Goal: Contribute content: Add original content to the website for others to see

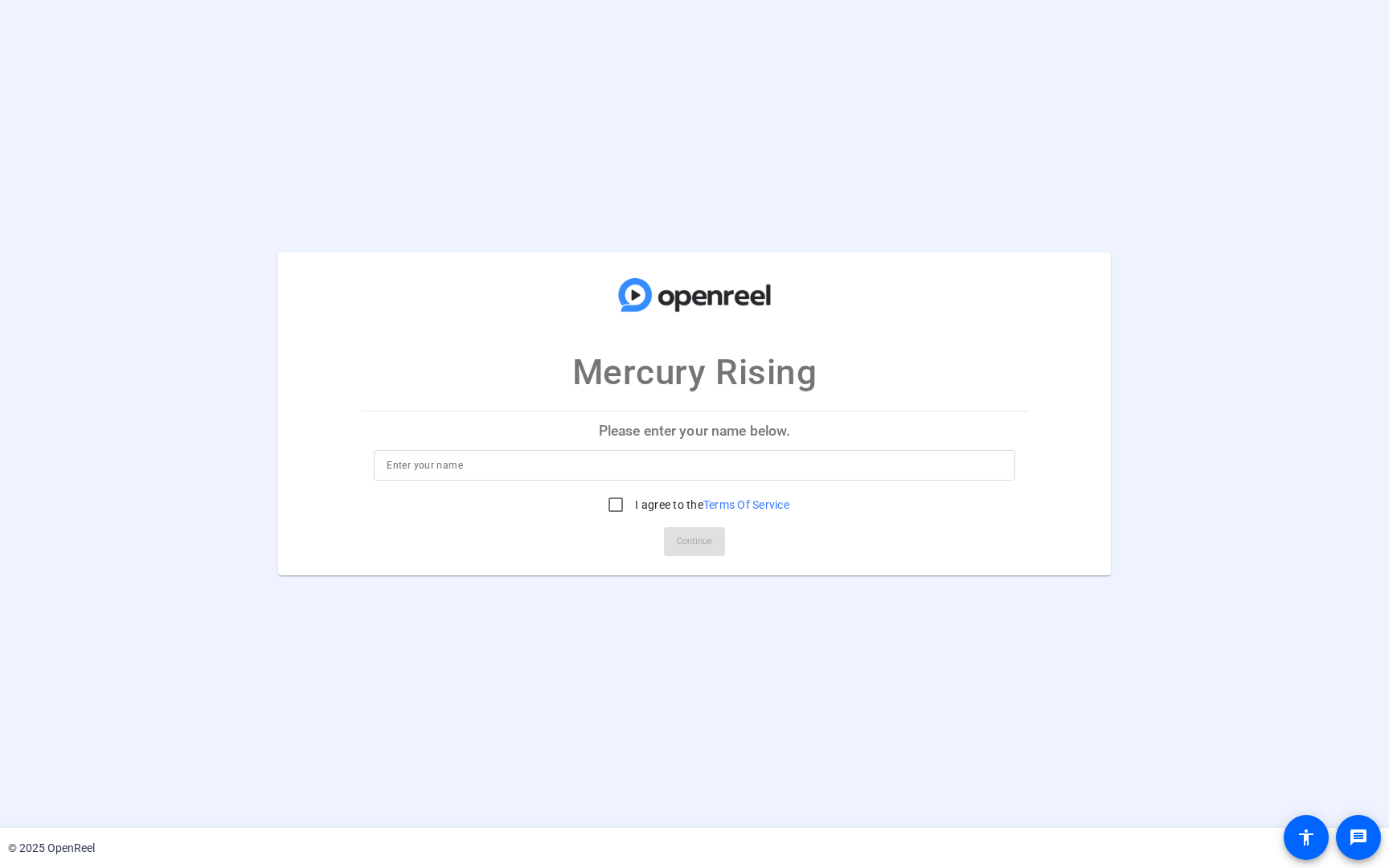
click at [686, 464] on input at bounding box center [694, 465] width 615 height 19
type input "[PERSON_NAME]"
click at [617, 511] on input "I agree to the Terms Of Service" at bounding box center [616, 505] width 32 height 32
checkbox input "true"
click at [689, 535] on span "Continue" at bounding box center [694, 541] width 35 height 24
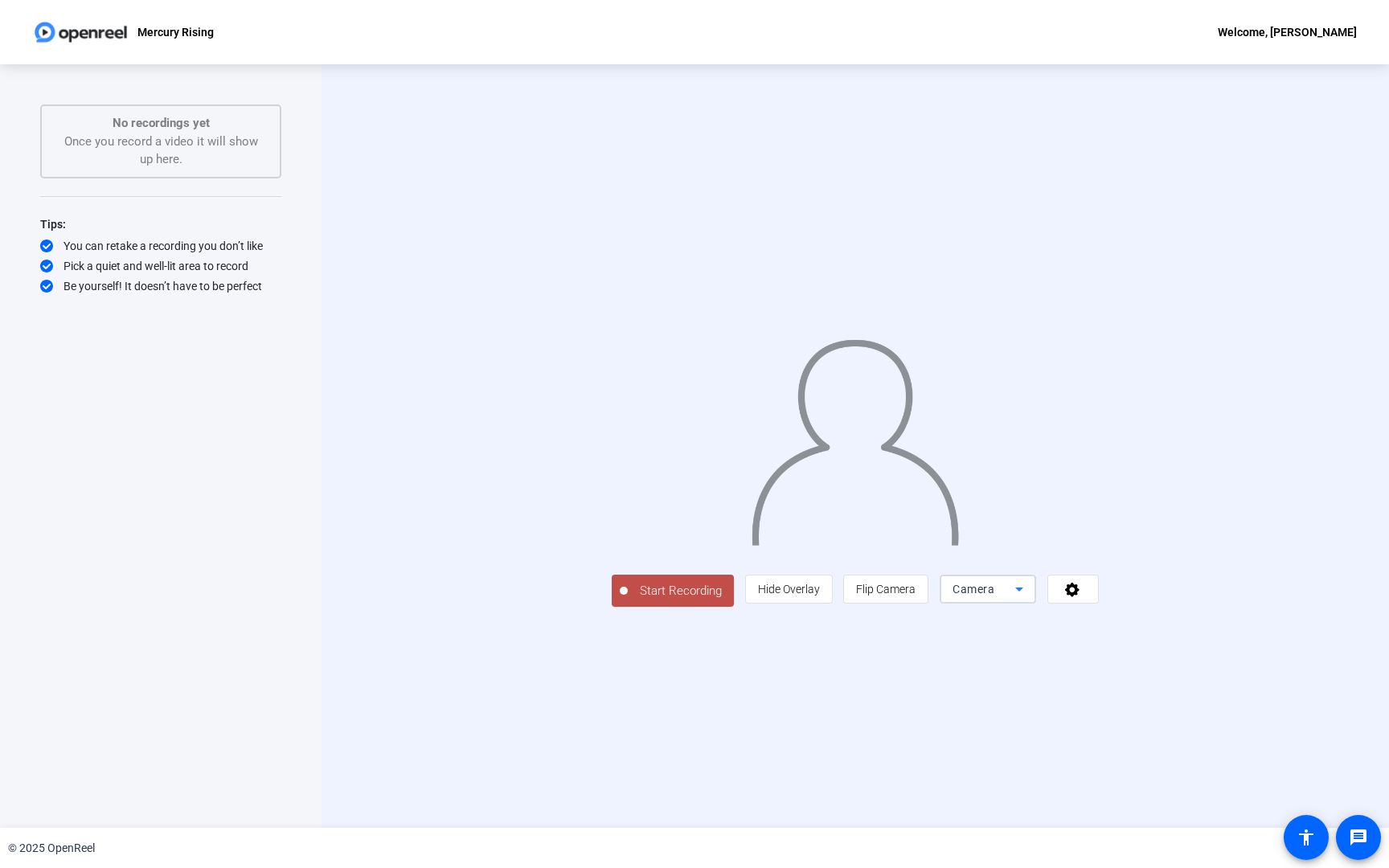
click at [994, 595] on span "Camera" at bounding box center [974, 589] width 41 height 13
click at [1186, 803] on span "Screen And Camera" at bounding box center [1191, 808] width 84 height 39
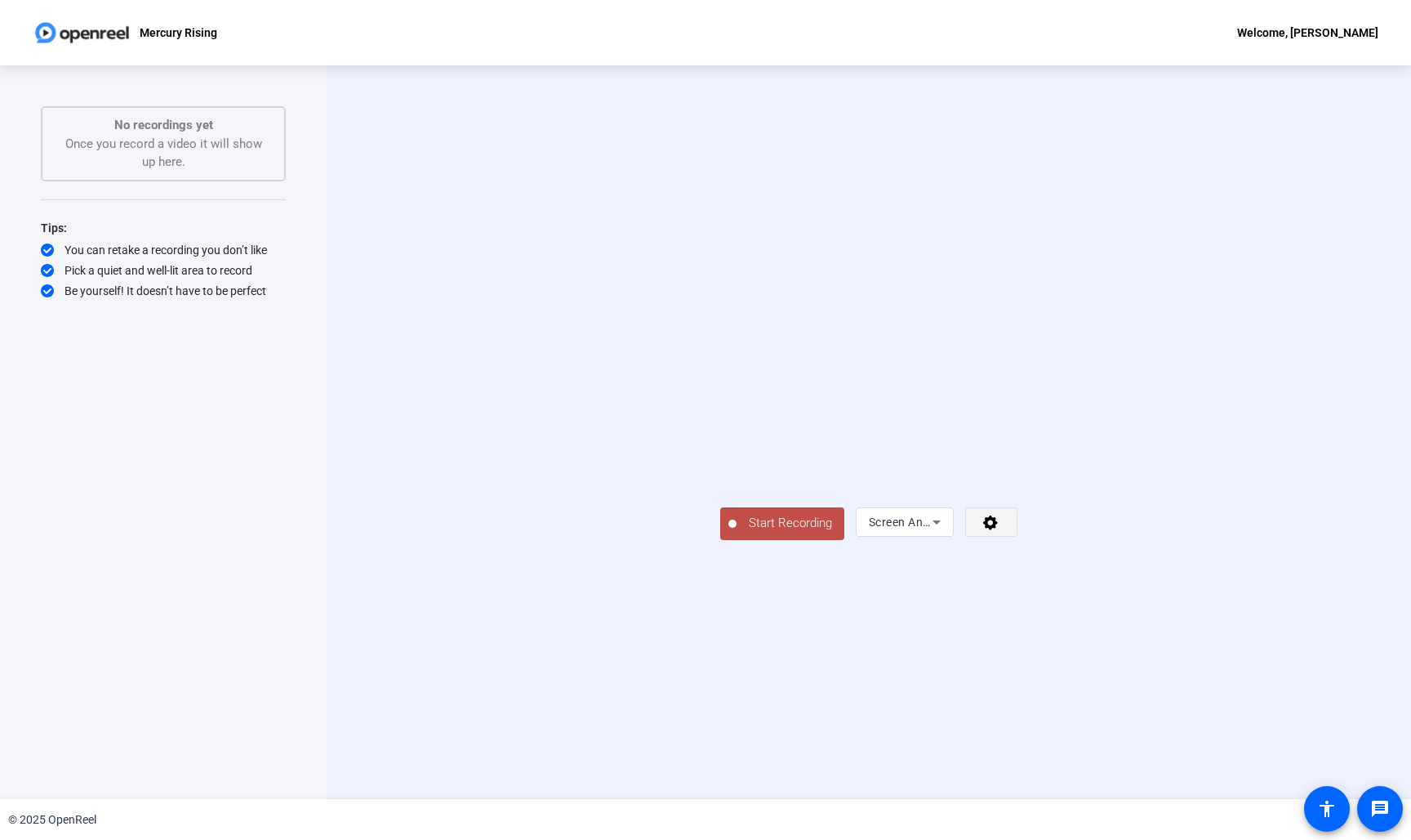
click at [1017, 542] on span at bounding box center [991, 522] width 50 height 39
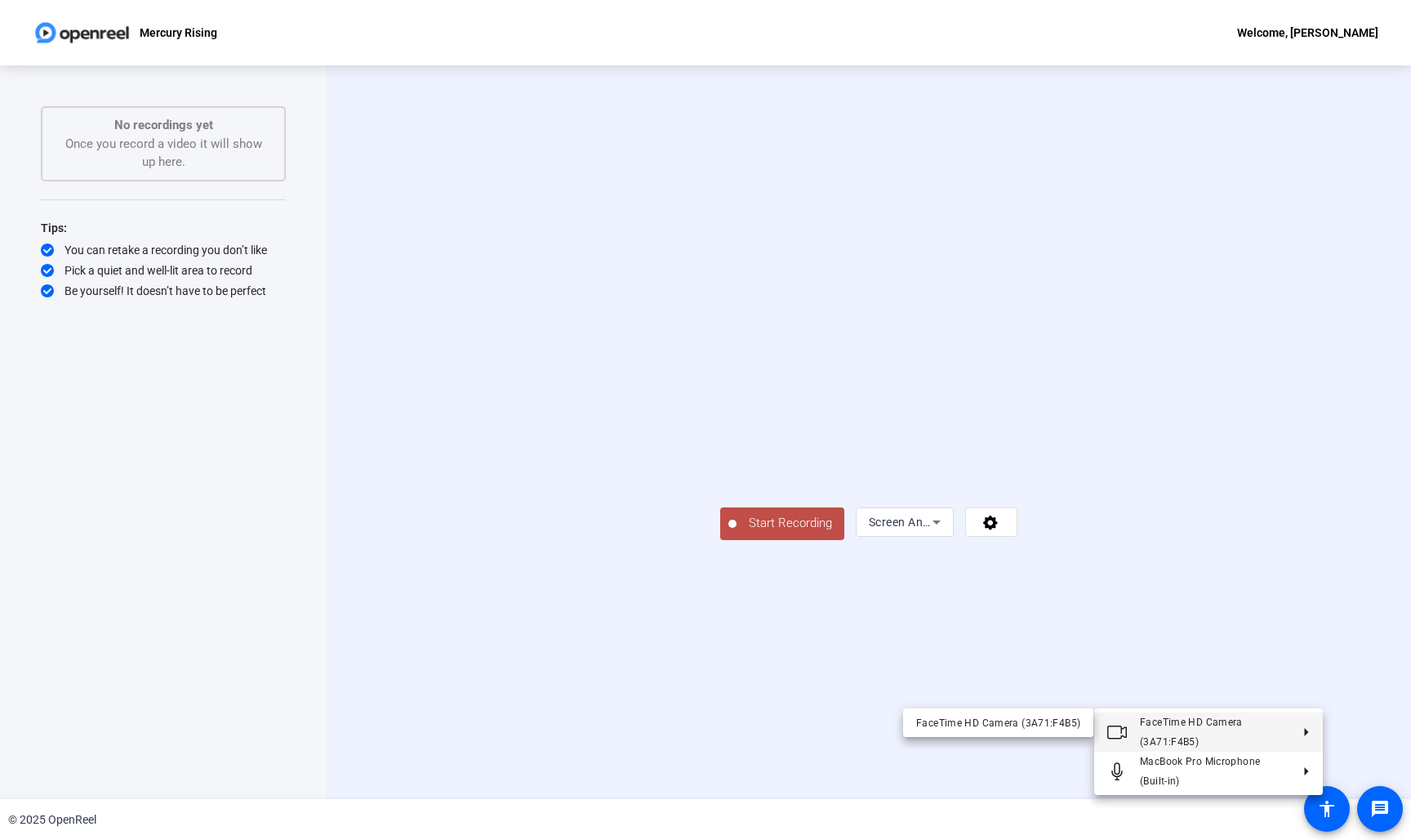
click at [899, 684] on div at bounding box center [706, 420] width 1411 height 840
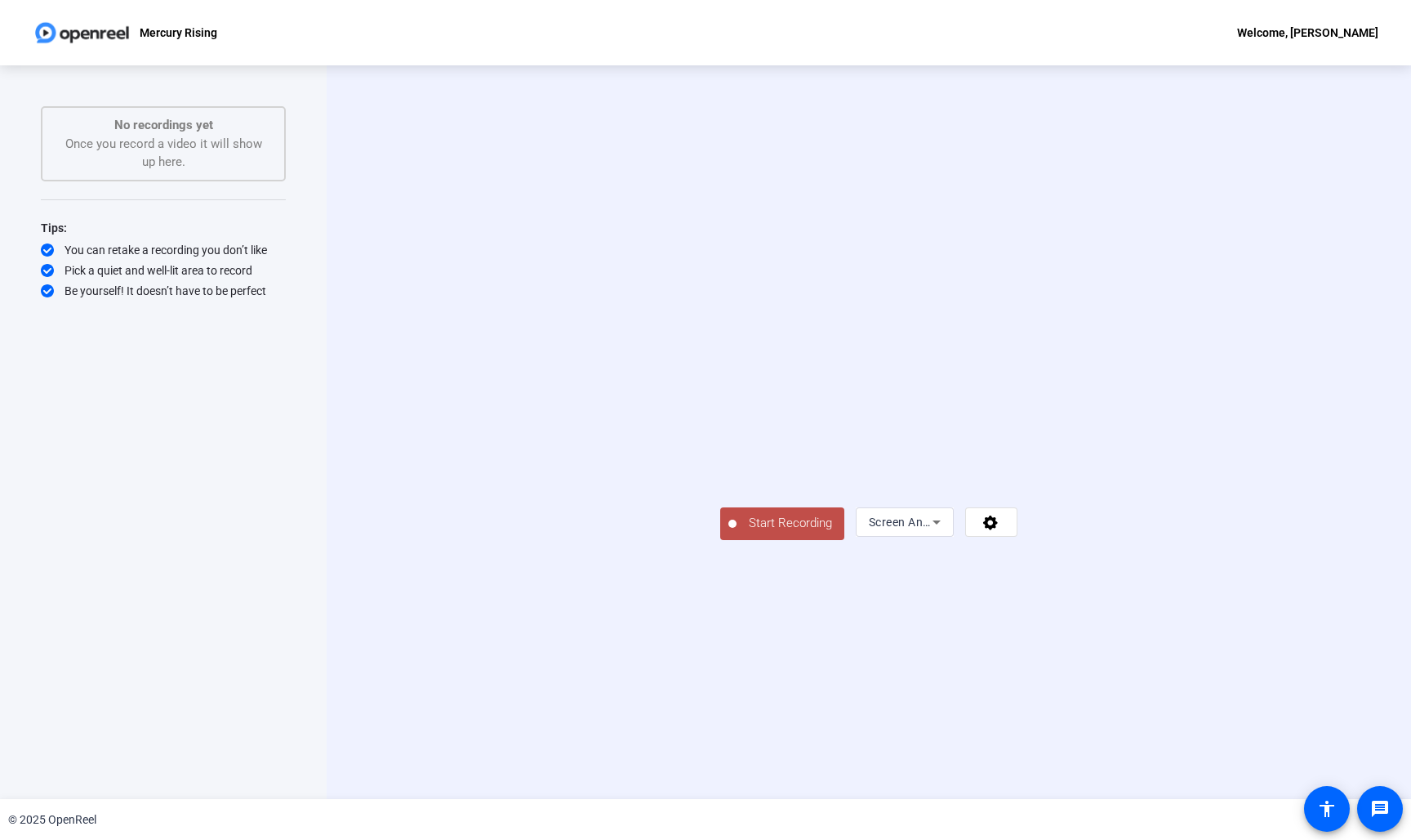
click at [737, 533] on span "Start Recording" at bounding box center [791, 522] width 108 height 19
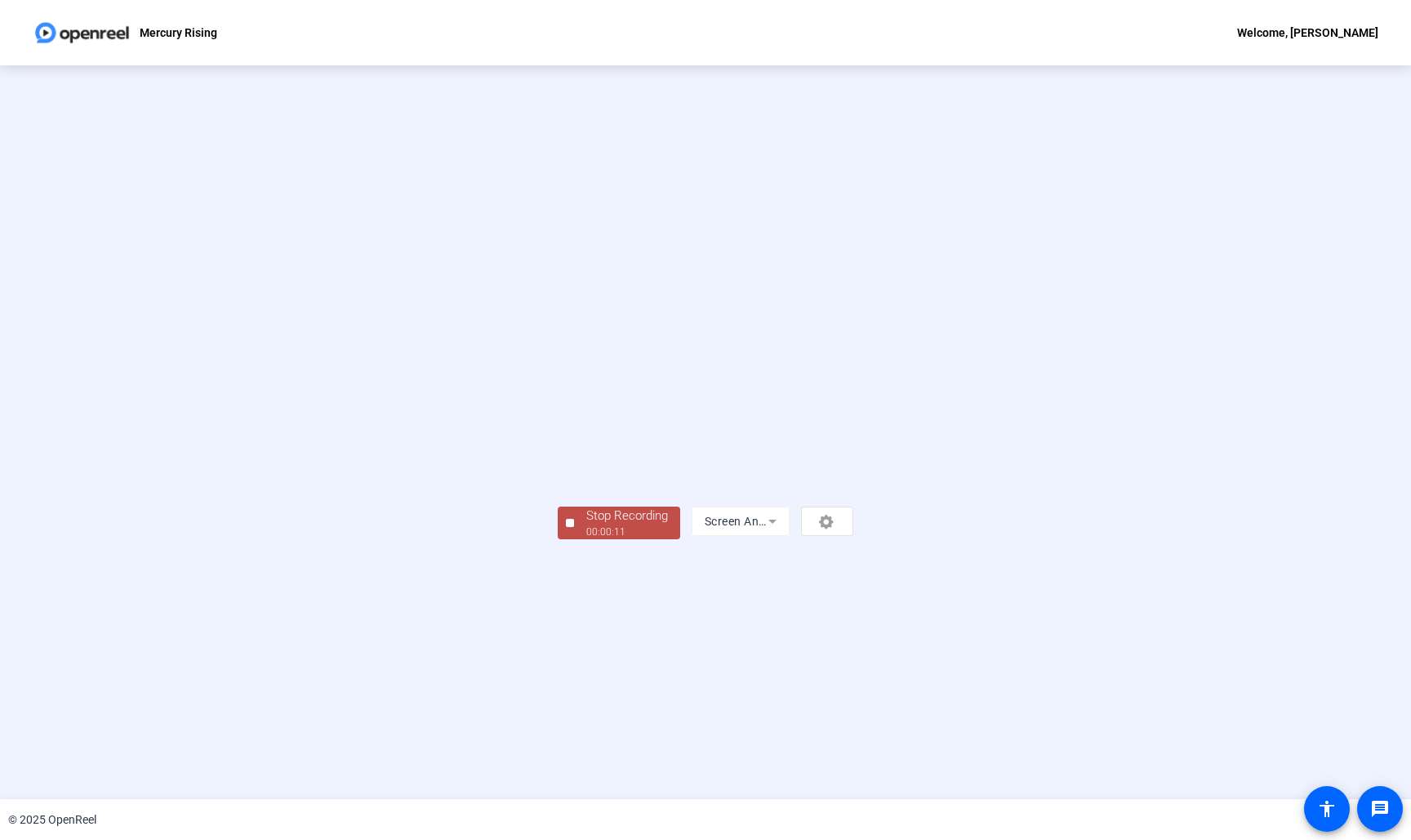
click at [558, 409] on video at bounding box center [706, 407] width 296 height 166
click at [587, 525] on div "Stop Recording" at bounding box center [627, 515] width 81 height 19
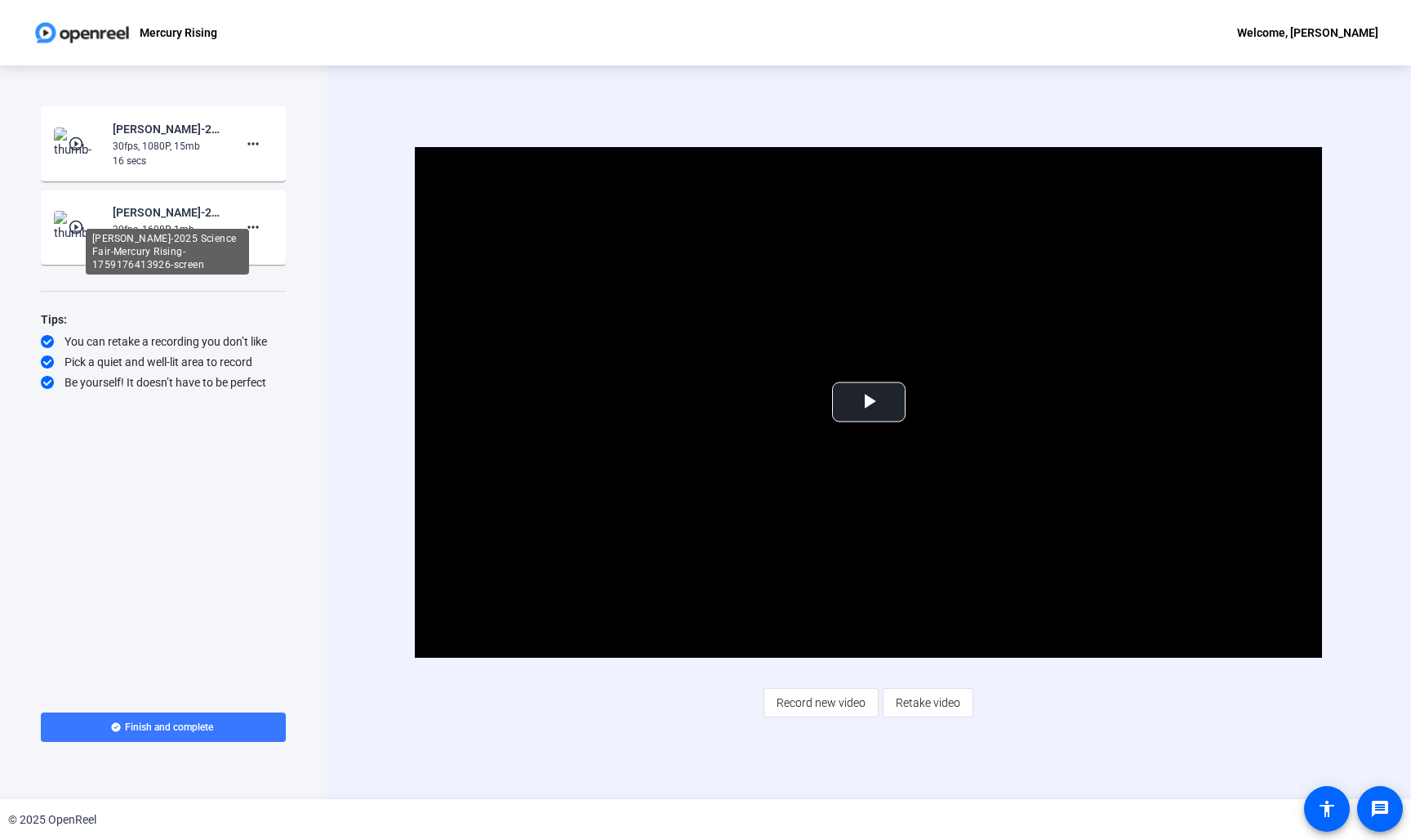
click at [148, 229] on div "[PERSON_NAME]-2025 Science Fair-Mercury Rising-1759176413926-screen" at bounding box center [167, 252] width 164 height 46
click at [80, 229] on mat-icon "play_circle_outline" at bounding box center [77, 227] width 19 height 16
click at [869, 402] on span "Video Player" at bounding box center [869, 402] width 0 height 0
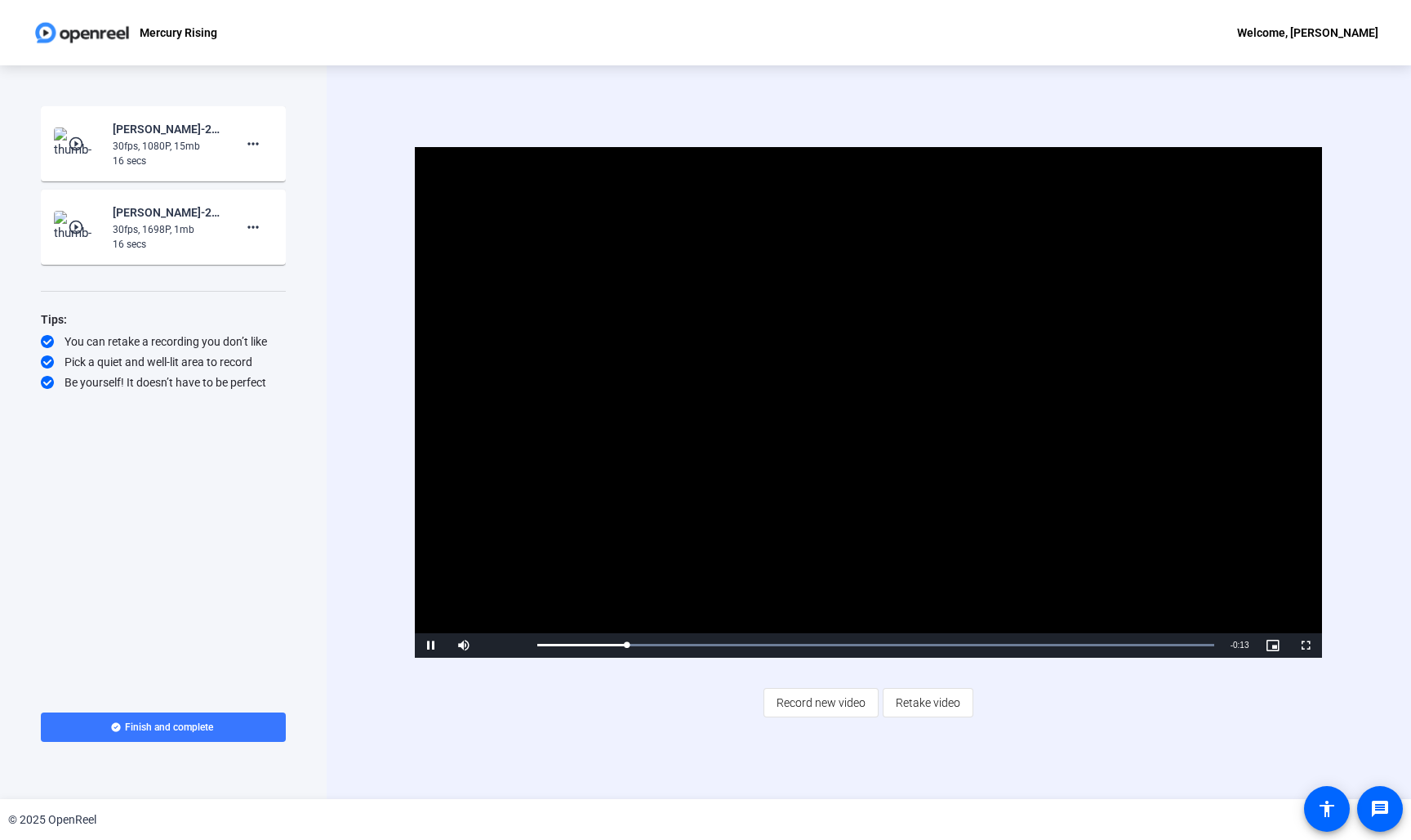
click at [870, 406] on video "Video Player" at bounding box center [868, 403] width 908 height 511
click at [75, 149] on mat-icon "play_circle_outline" at bounding box center [77, 144] width 19 height 16
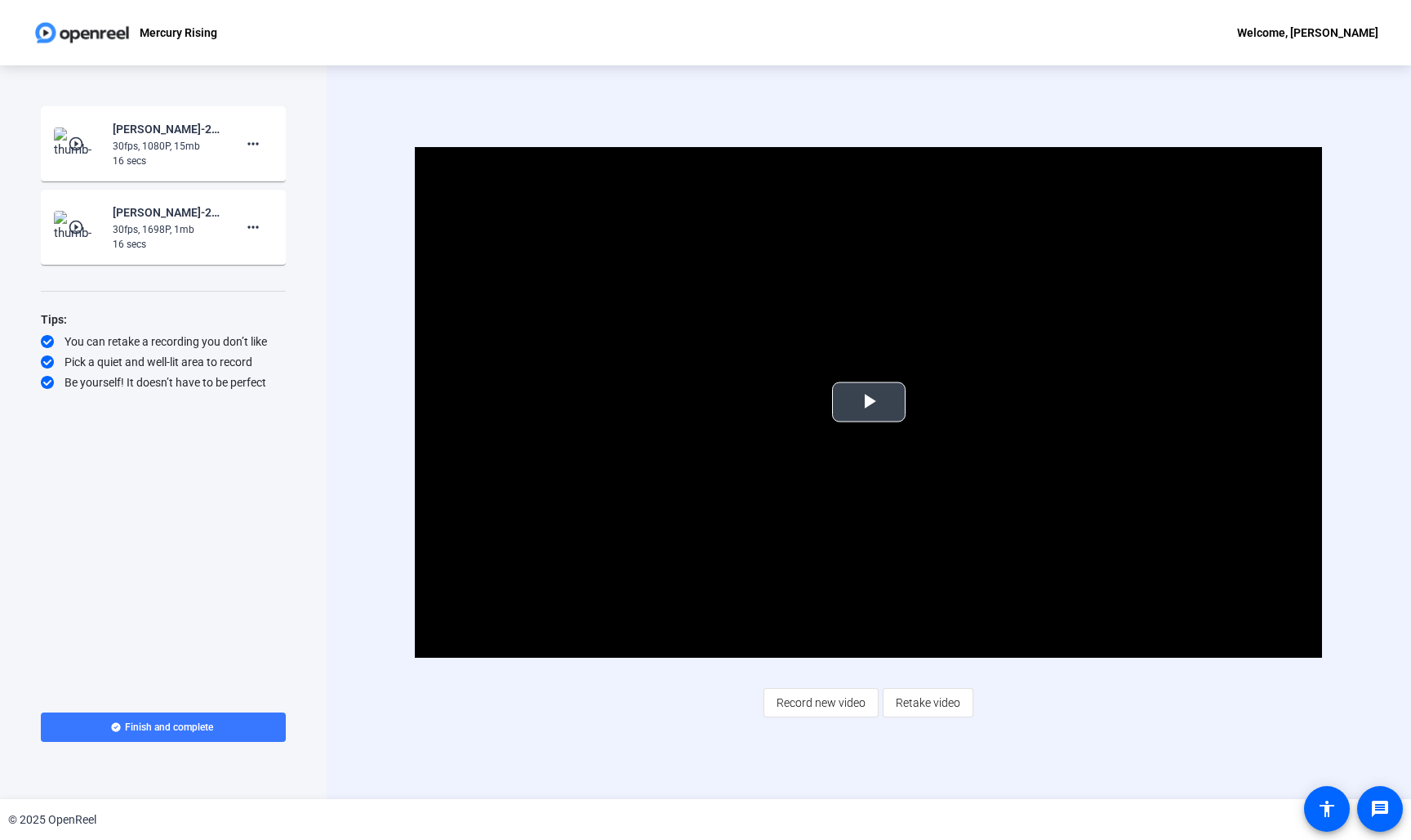
click at [869, 402] on span "Video Player" at bounding box center [869, 402] width 0 height 0
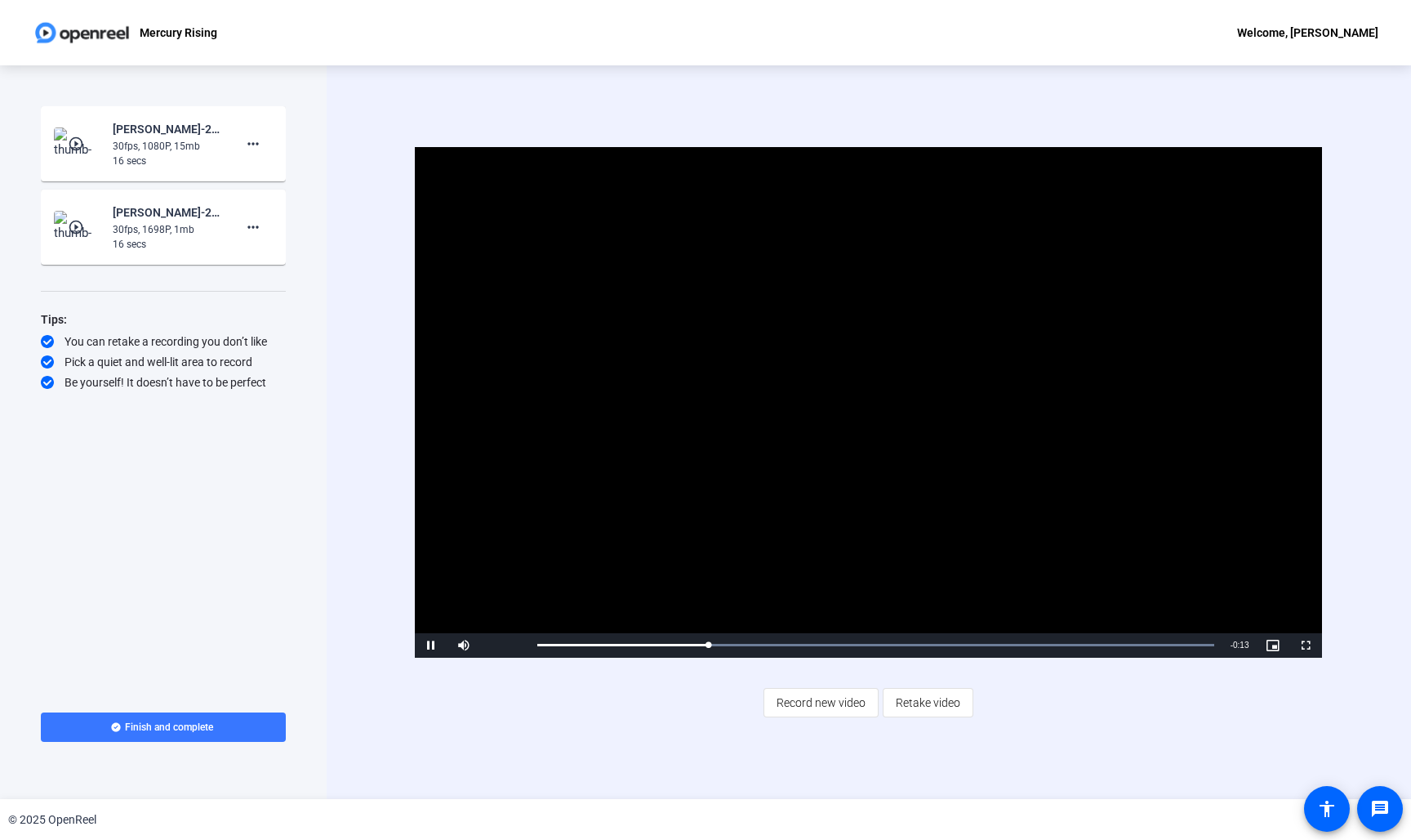
click at [877, 407] on video "Video Player" at bounding box center [868, 403] width 908 height 511
click at [259, 238] on span at bounding box center [253, 227] width 39 height 39
click at [201, 376] on div at bounding box center [706, 420] width 1411 height 840
click at [79, 239] on img at bounding box center [78, 227] width 48 height 33
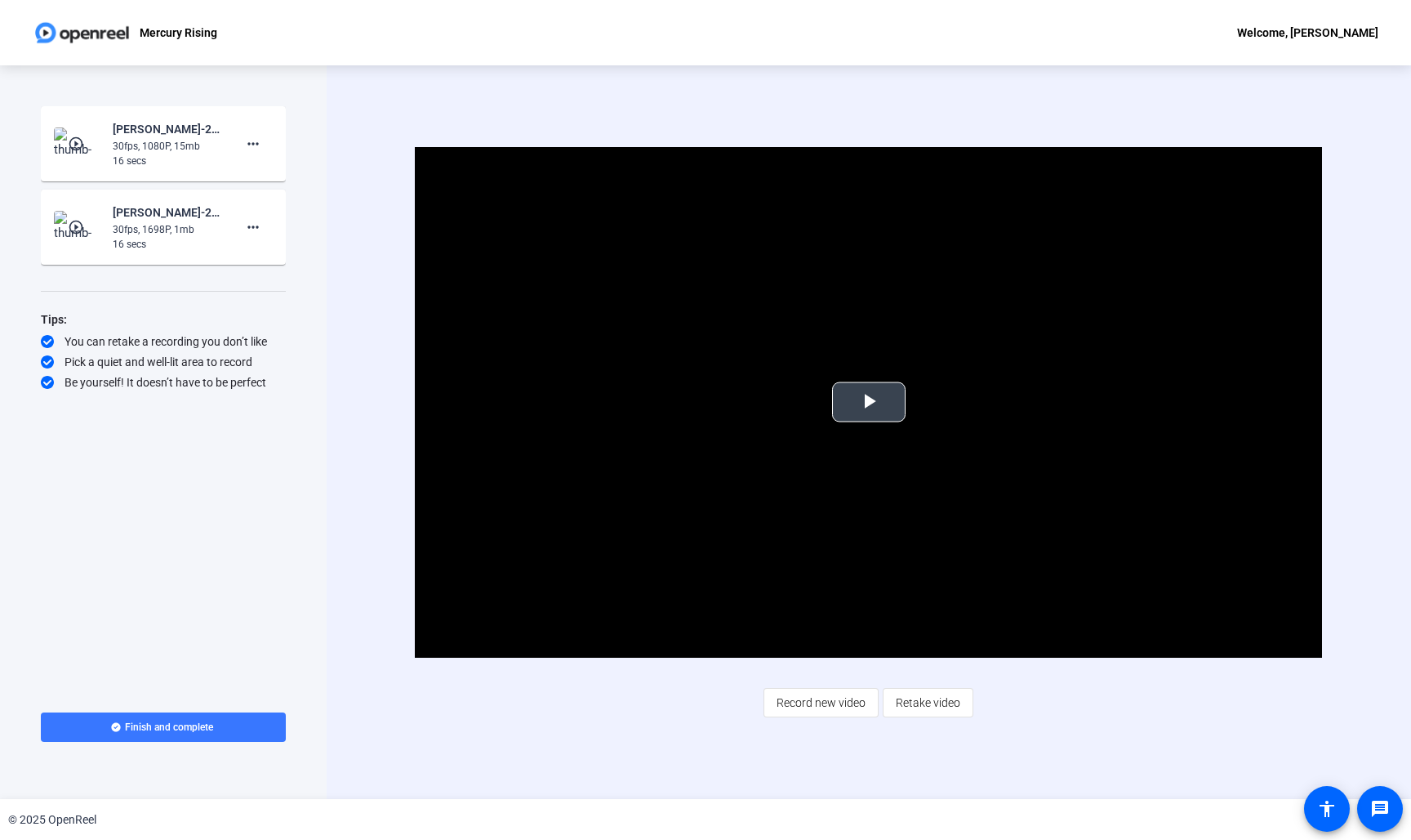
click at [869, 402] on span "Video Player" at bounding box center [869, 402] width 0 height 0
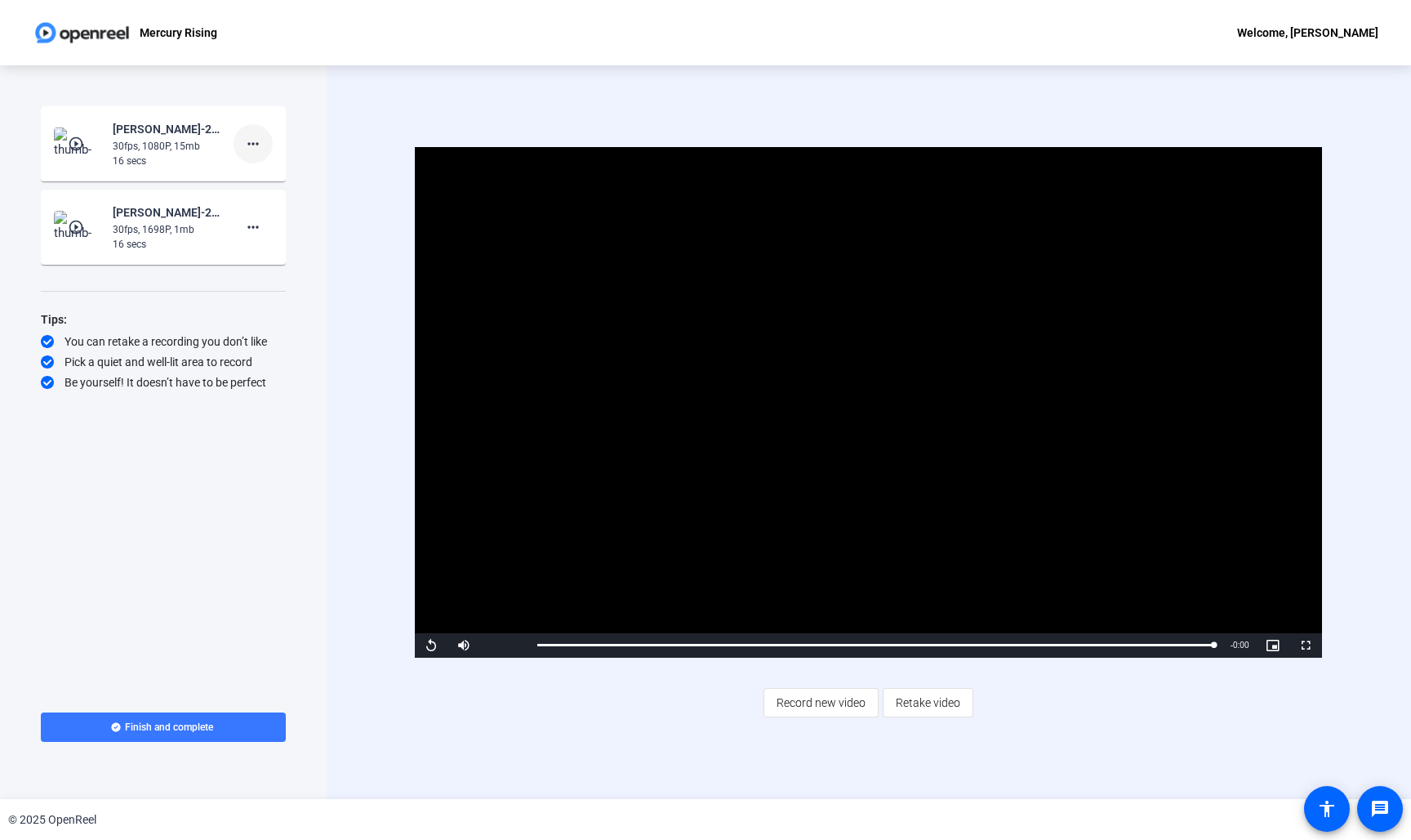
click at [263, 152] on span at bounding box center [253, 144] width 39 height 39
click at [269, 183] on span "Delete clip" at bounding box center [279, 178] width 65 height 19
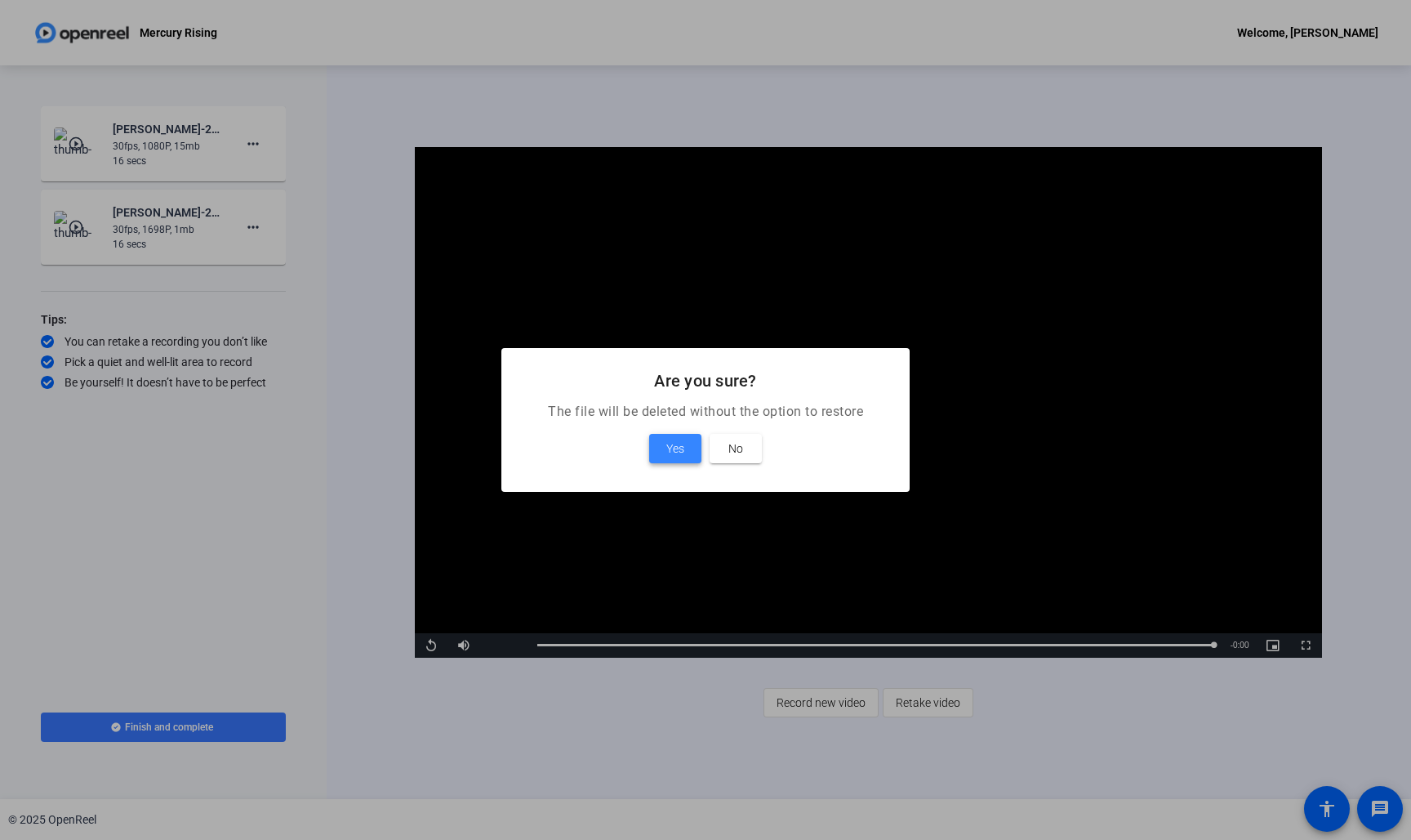
click at [658, 443] on span at bounding box center [675, 448] width 52 height 39
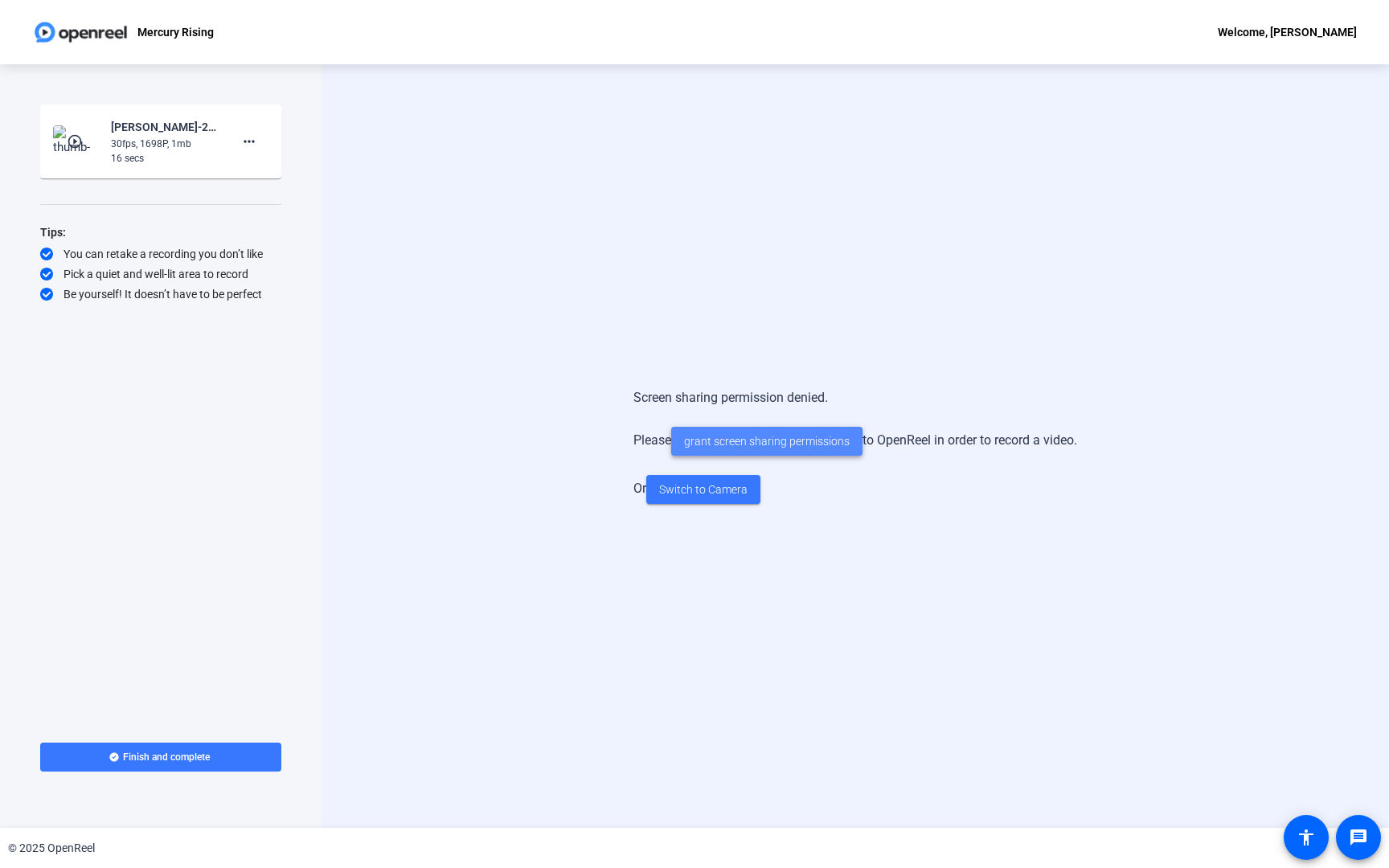
click at [703, 447] on span "grant screen sharing permissions" at bounding box center [767, 441] width 166 height 17
click at [692, 496] on span "Switch to Camera" at bounding box center [704, 490] width 88 height 17
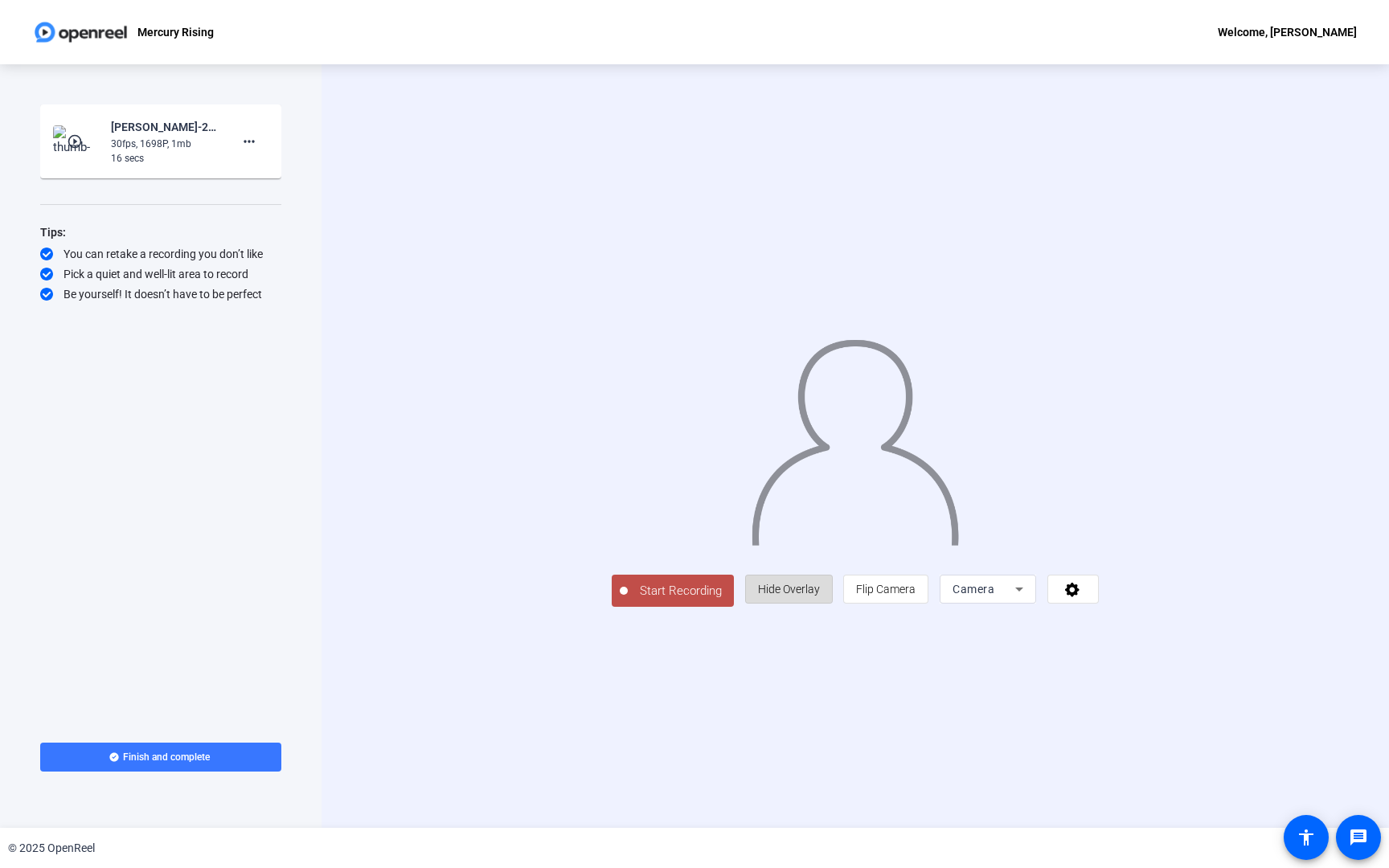
click at [820, 595] on span "Hide Overlay" at bounding box center [789, 589] width 62 height 13
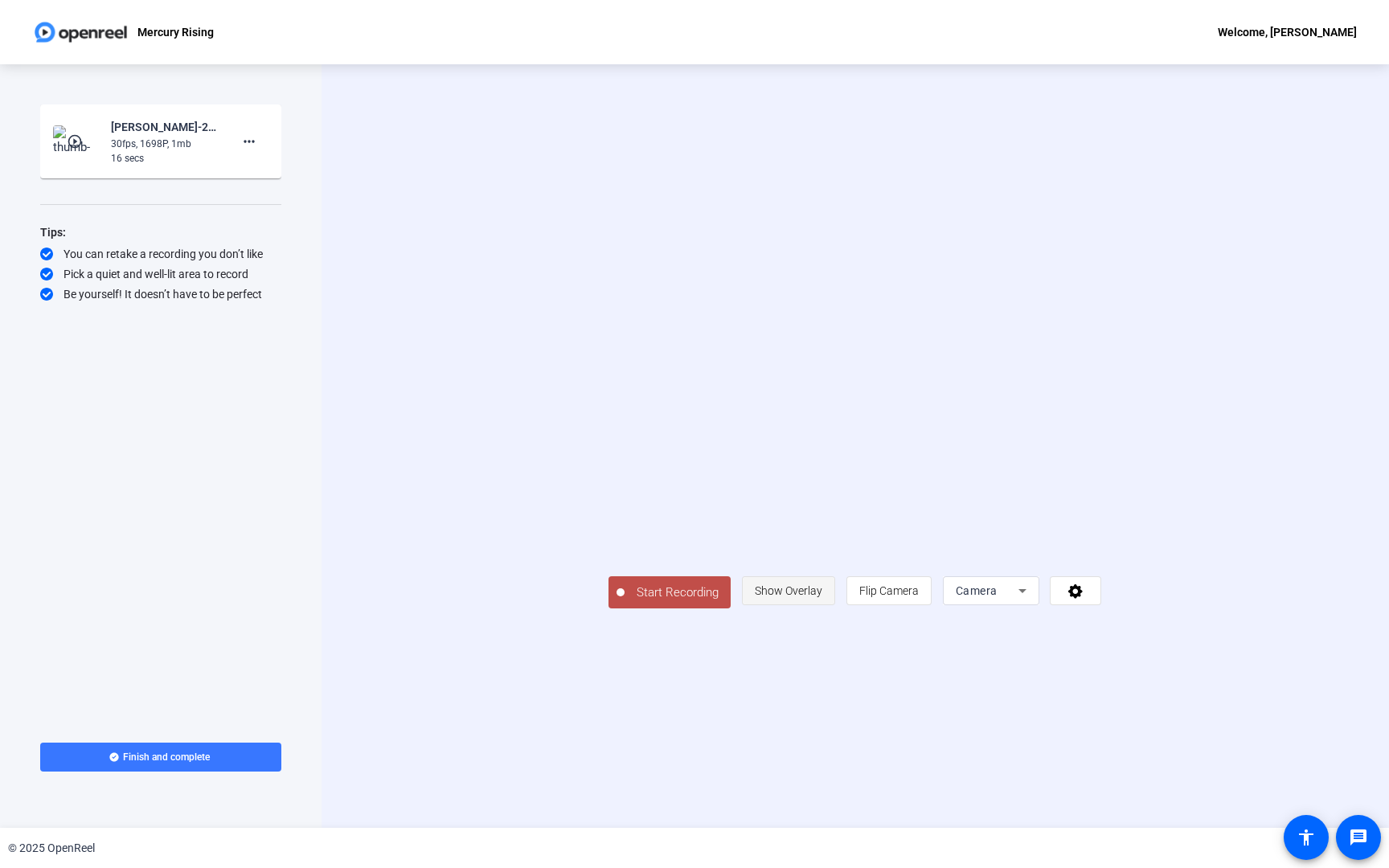
click at [822, 597] on span "Show Overlay" at bounding box center [788, 591] width 68 height 13
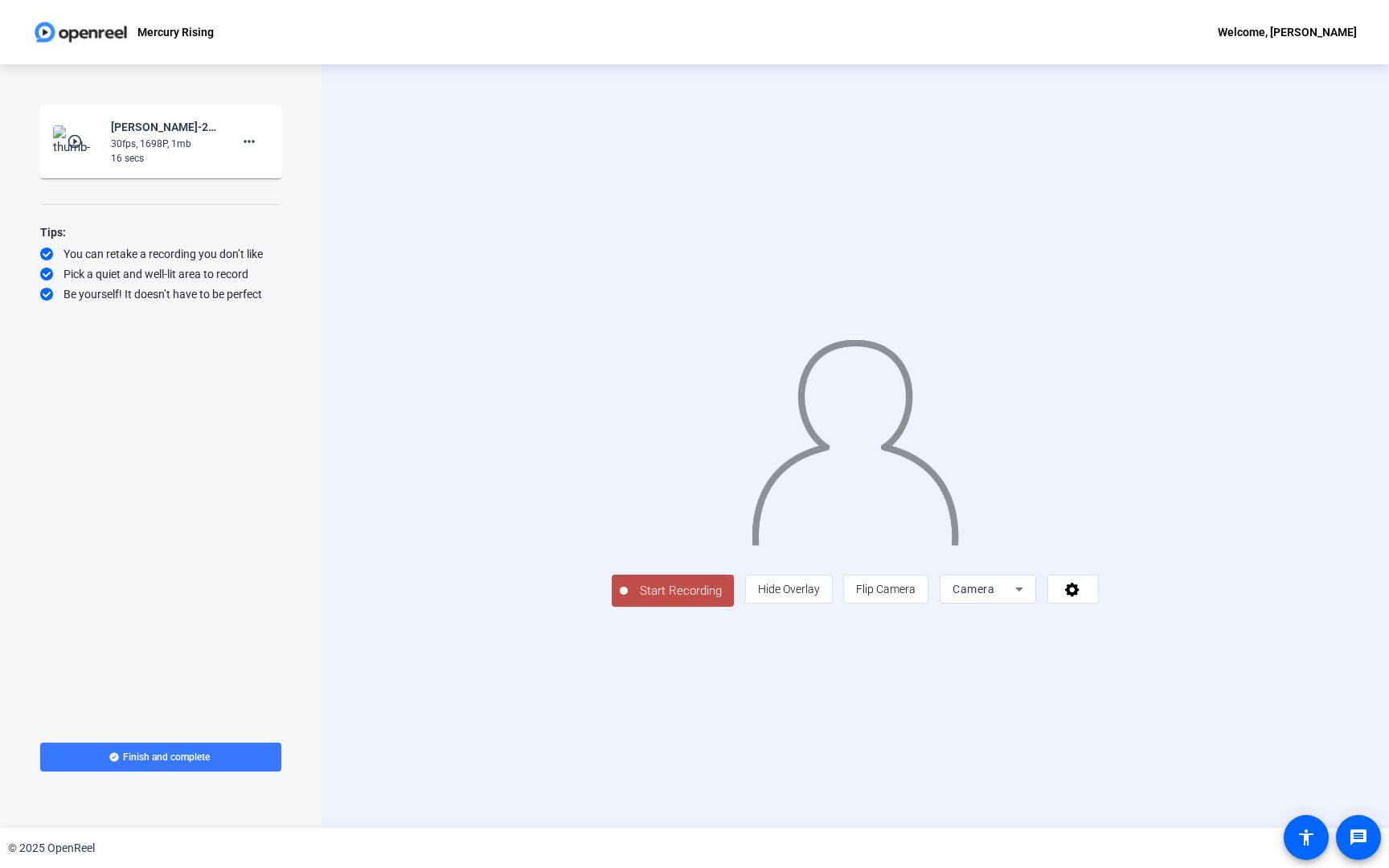
click at [1029, 599] on icon at bounding box center [1019, 589] width 19 height 19
click at [1203, 804] on span "Screen And Camera" at bounding box center [1191, 808] width 84 height 39
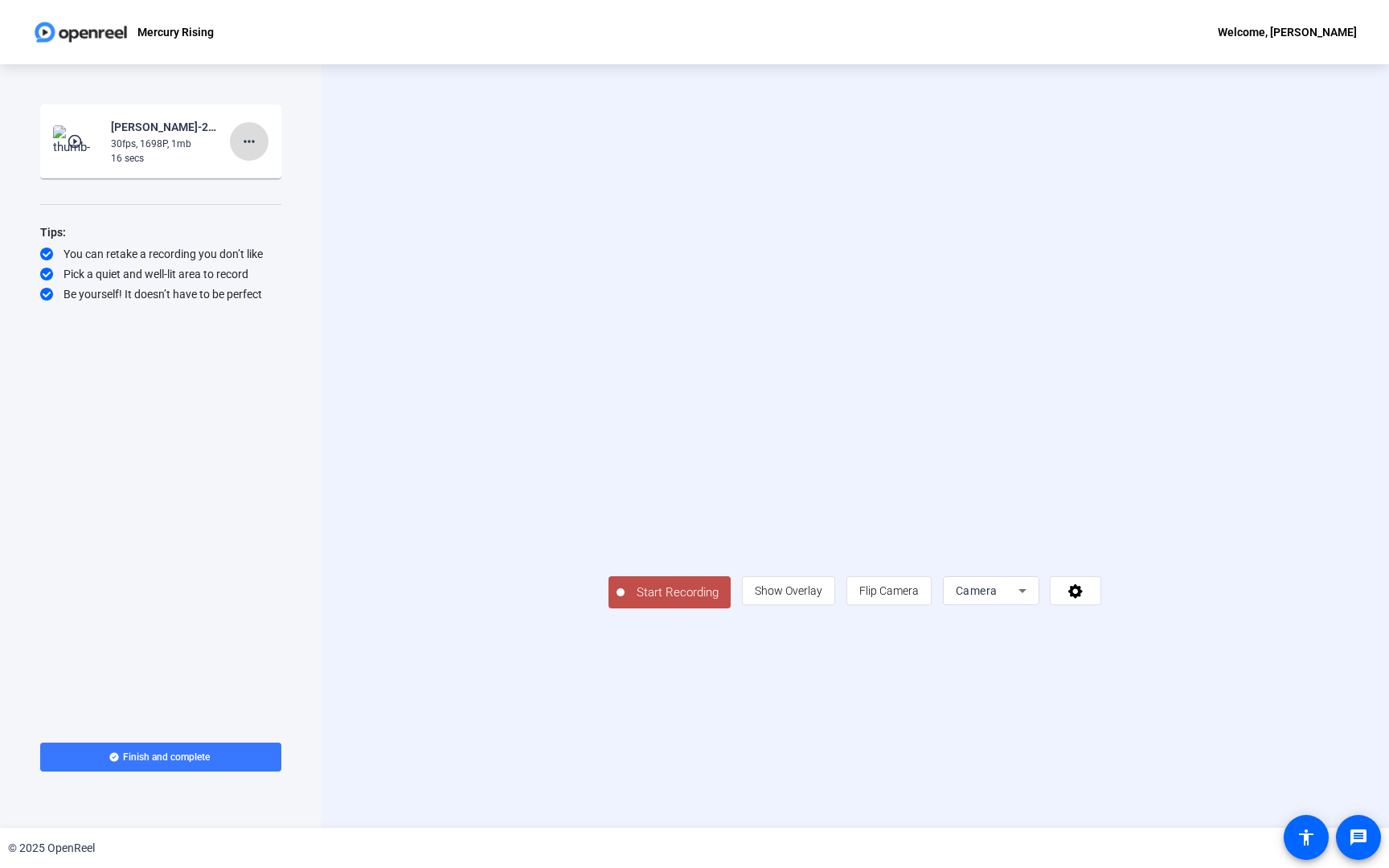
click at [262, 139] on span at bounding box center [249, 141] width 39 height 39
click at [272, 172] on span "Delete clip" at bounding box center [275, 175] width 64 height 19
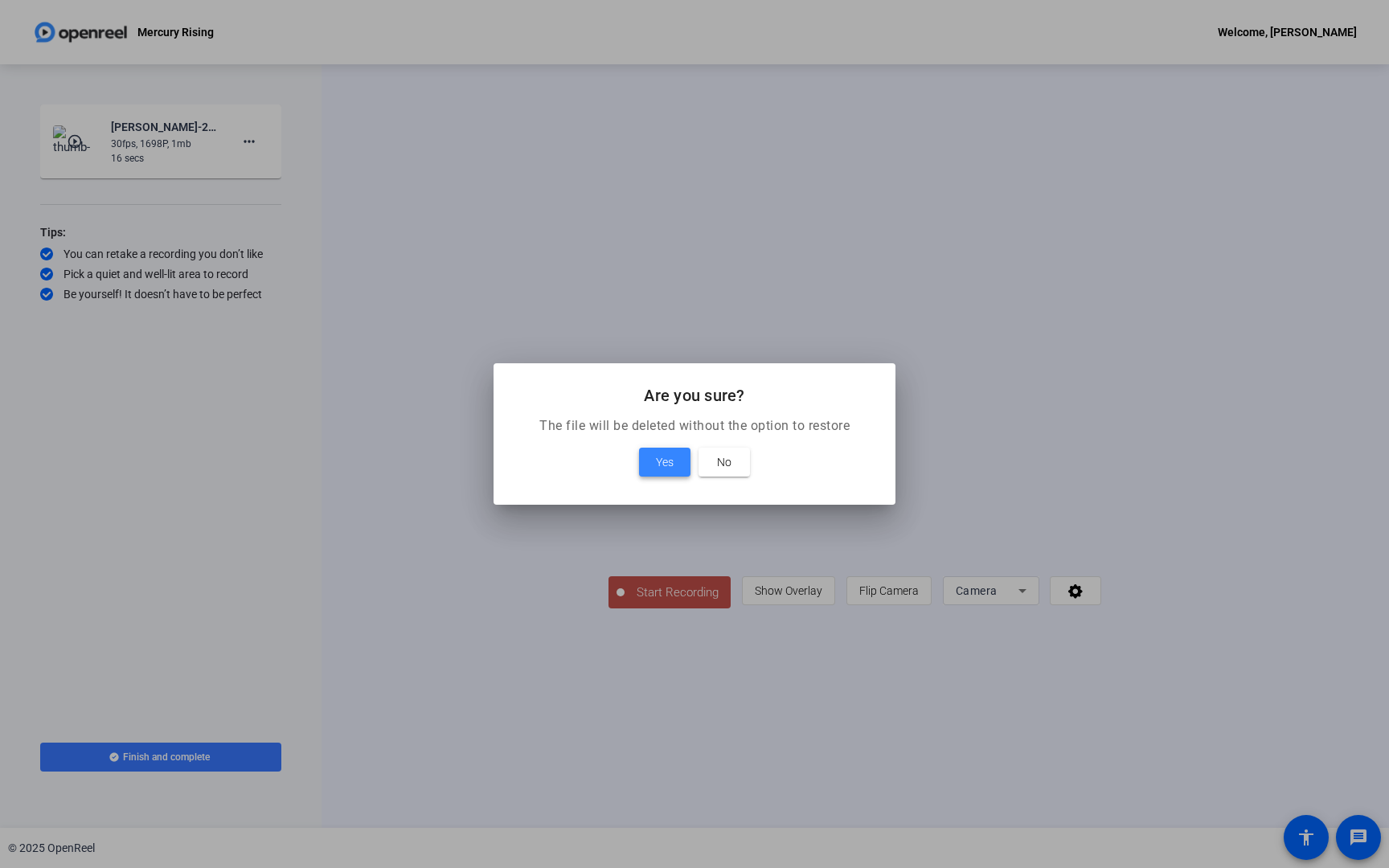
click at [677, 466] on span at bounding box center [665, 462] width 51 height 39
